Goal: Information Seeking & Learning: Find specific fact

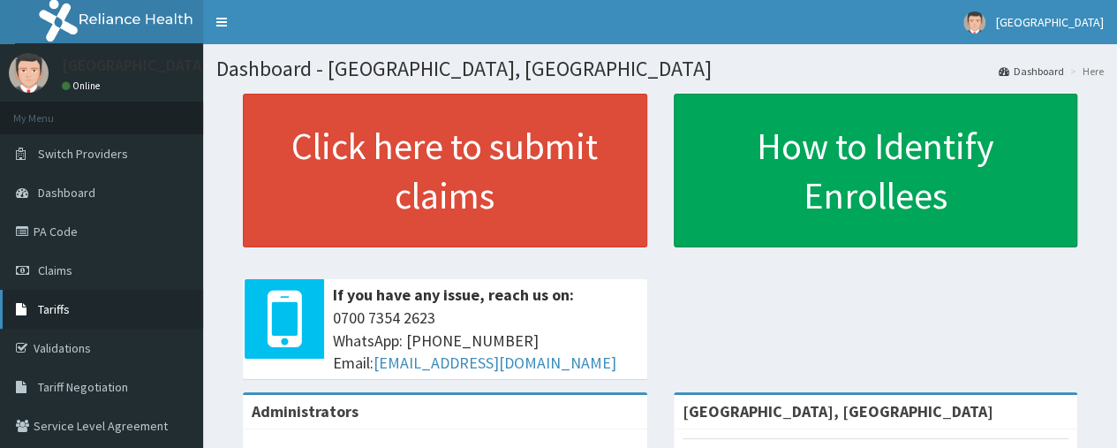
click at [58, 307] on span "Tariffs" at bounding box center [54, 309] width 32 height 16
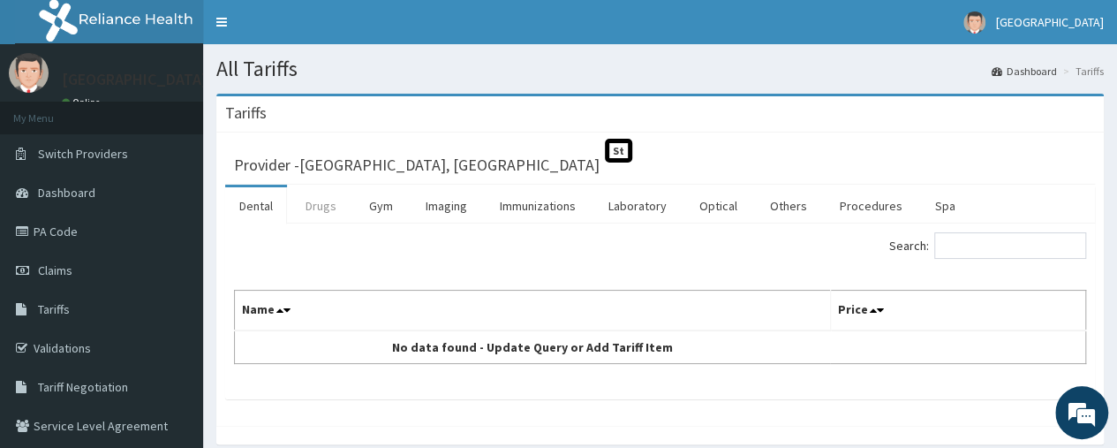
click at [322, 208] on link "Drugs" at bounding box center [320, 205] width 59 height 37
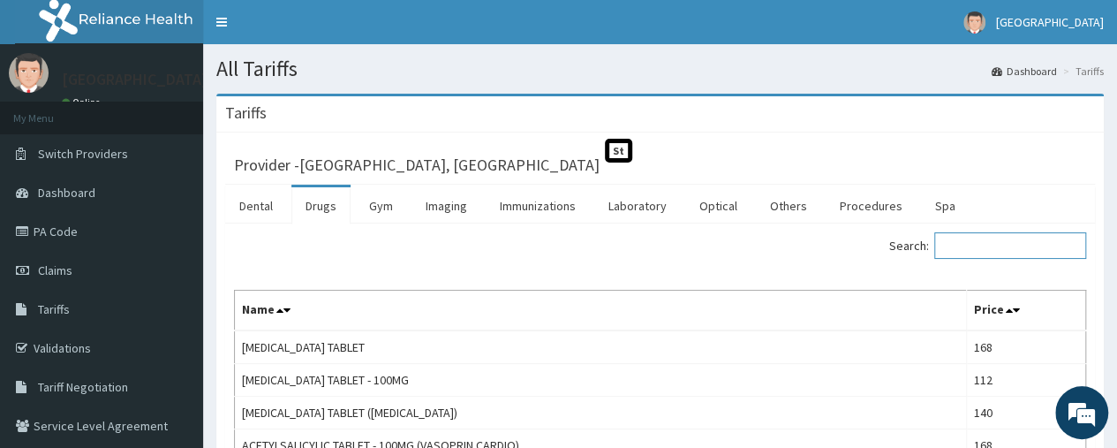
click at [979, 243] on input "Search:" at bounding box center [1011, 245] width 152 height 26
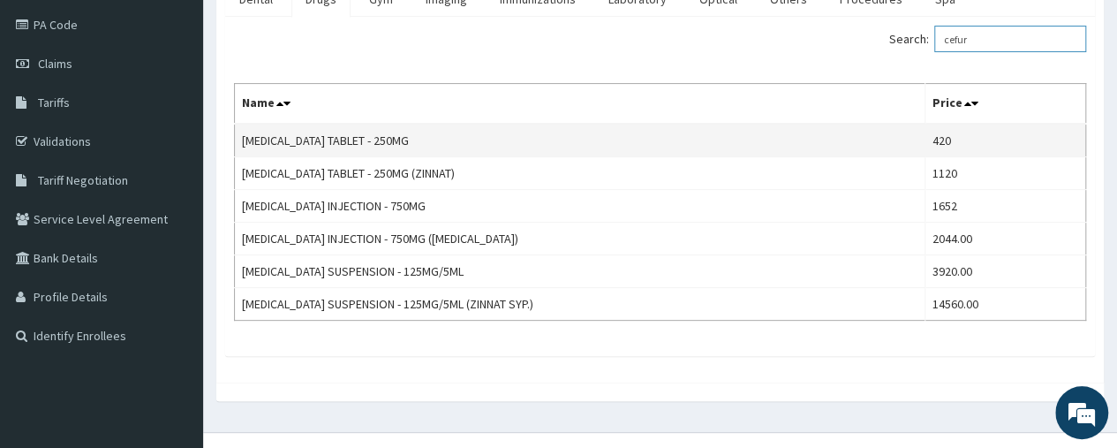
scroll to position [232, 0]
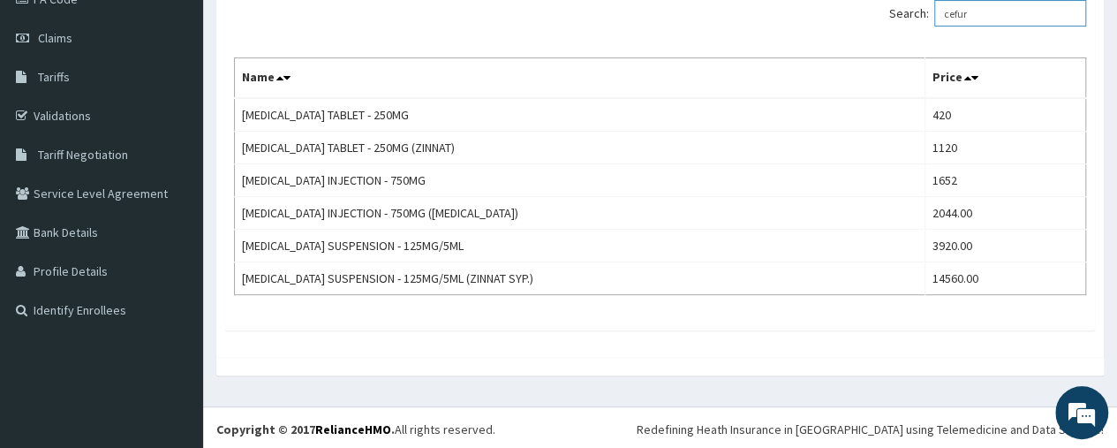
type input "cefur"
